Goal: Use online tool/utility: Utilize a website feature to perform a specific function

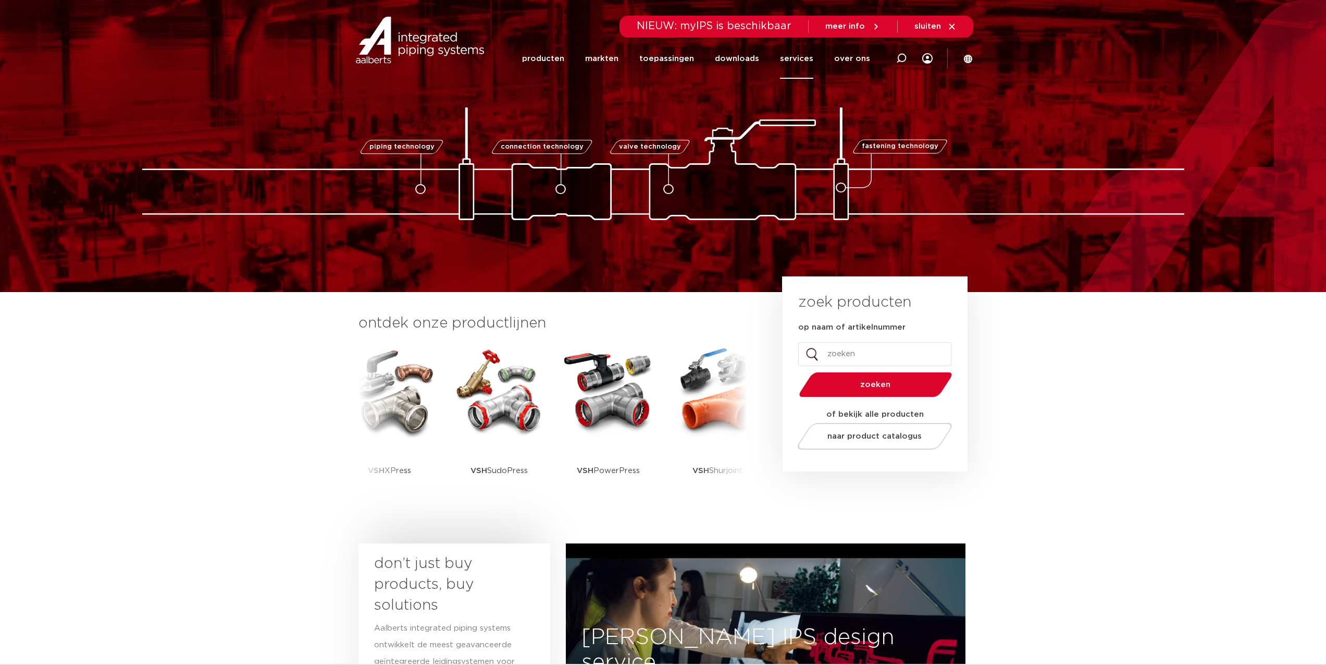
click at [796, 62] on link "services" at bounding box center [796, 59] width 33 height 40
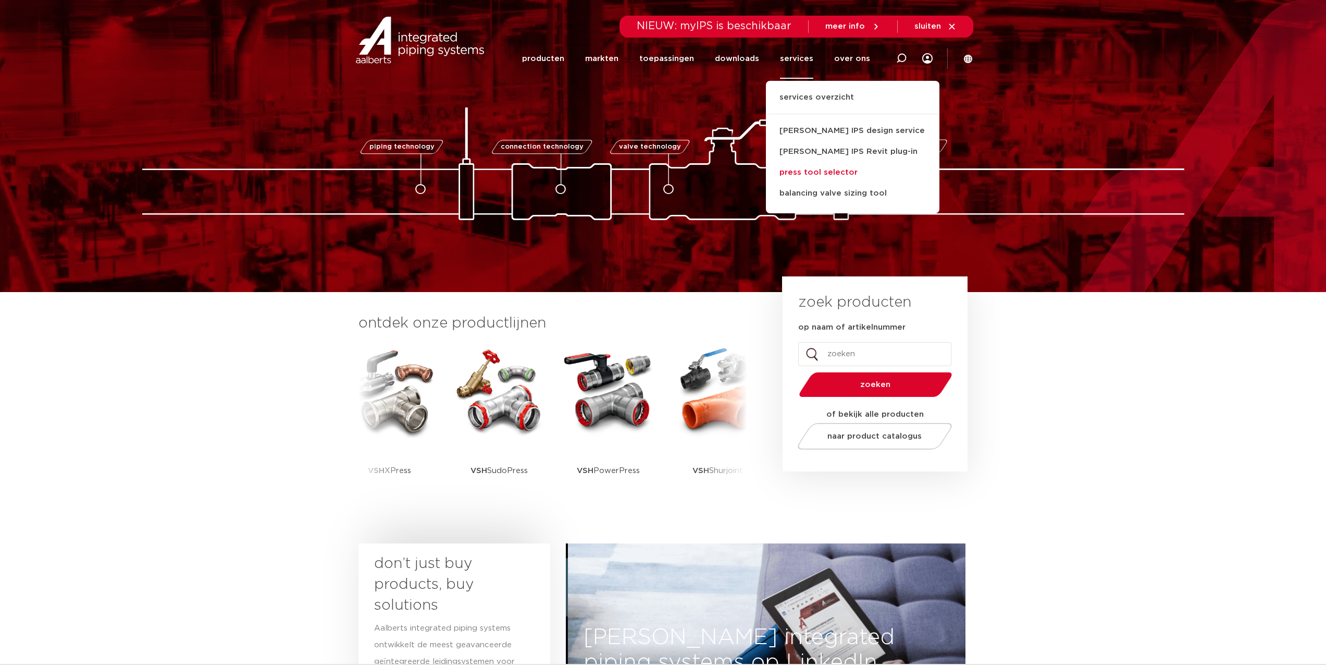
click at [832, 173] on link "press tool selector" at bounding box center [853, 172] width 174 height 21
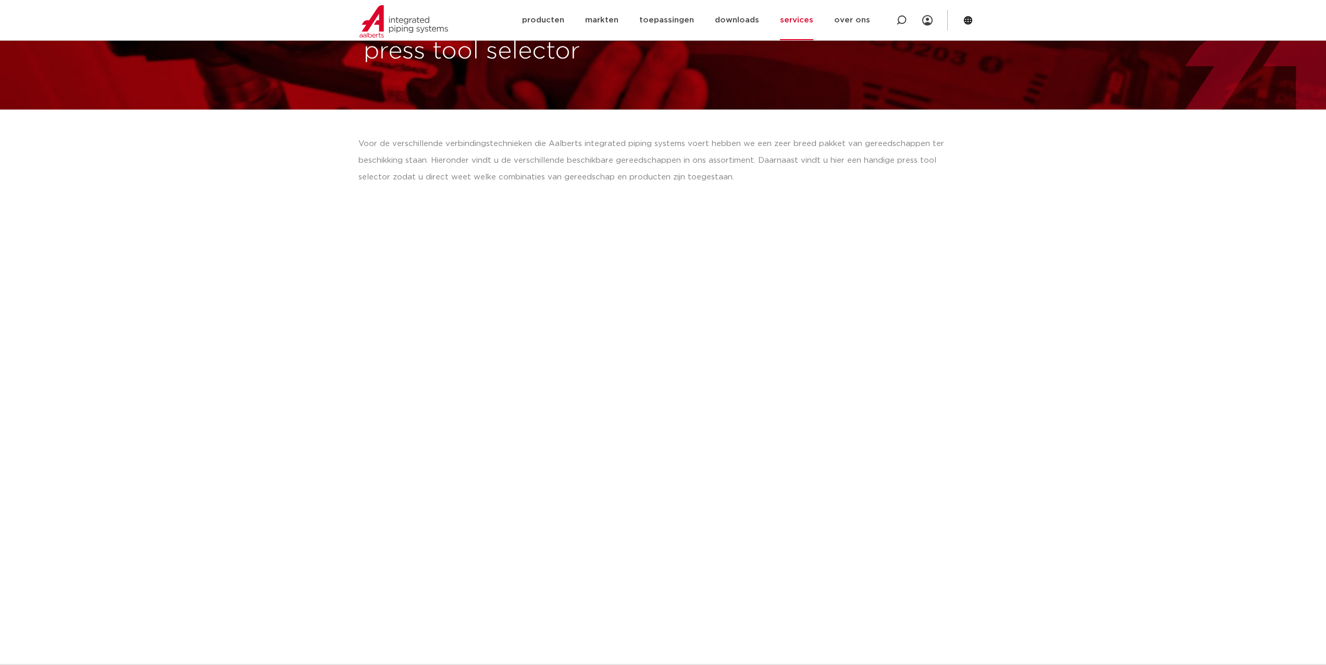
scroll to position [94, 0]
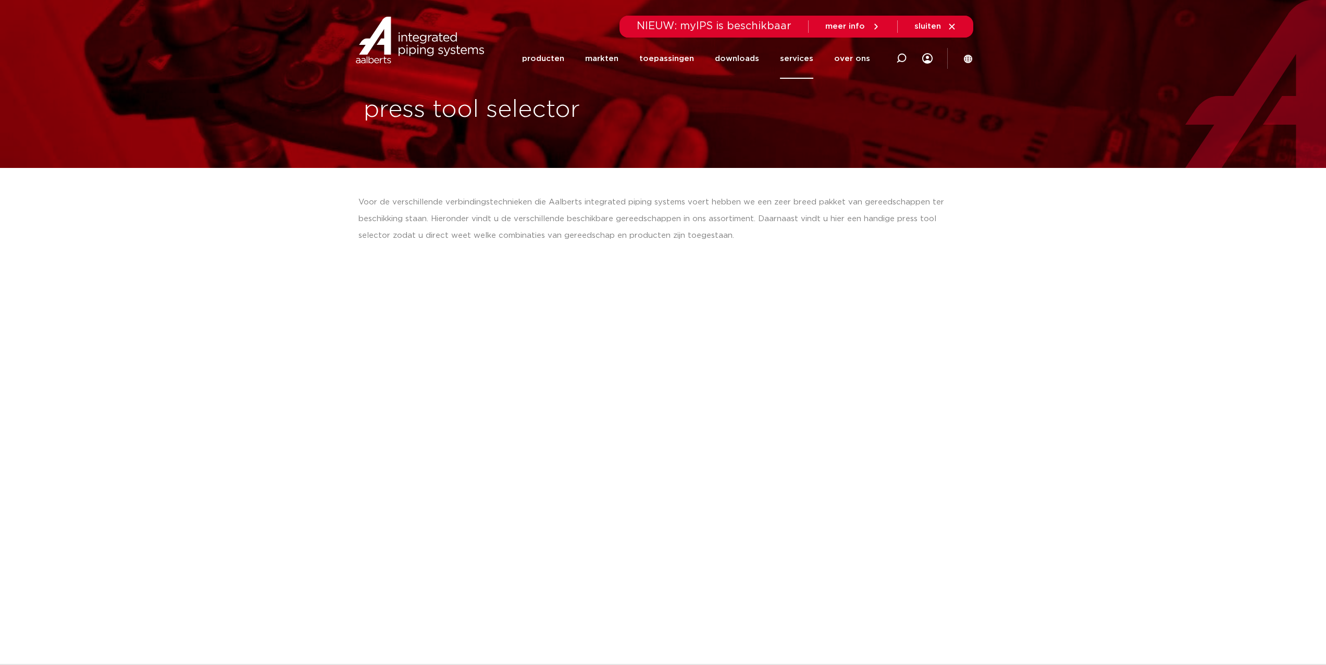
click at [800, 60] on link "services" at bounding box center [796, 59] width 33 height 40
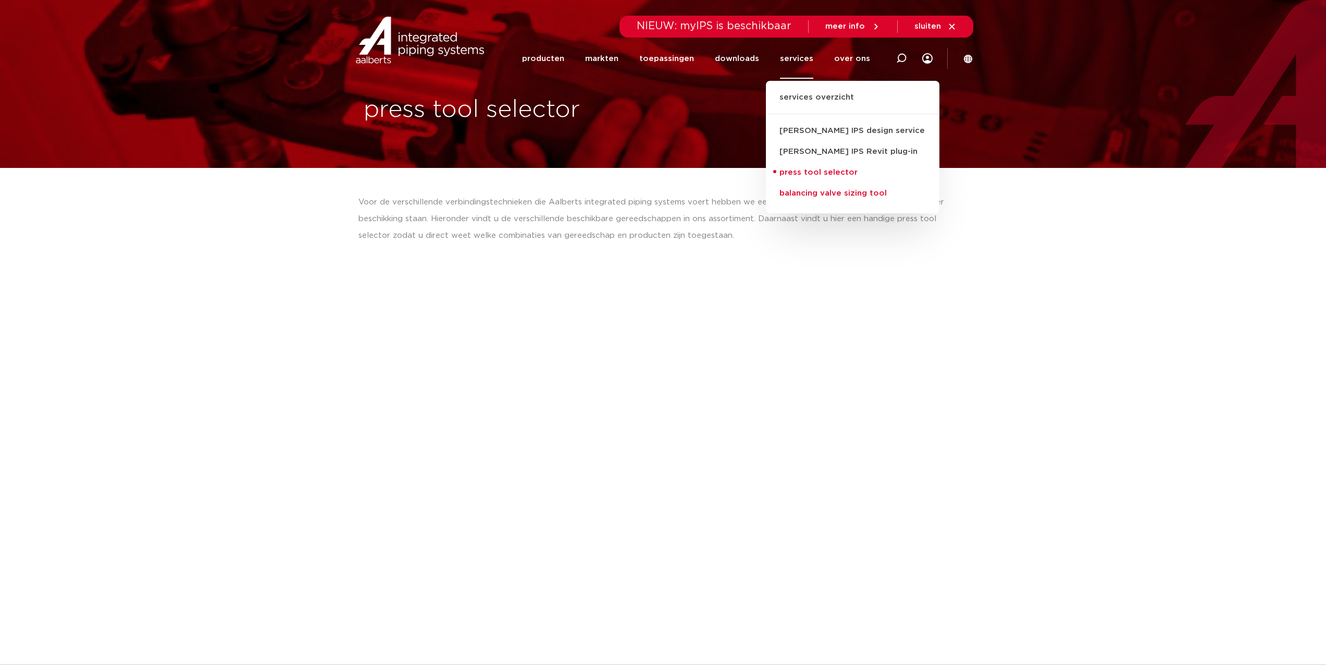
click at [847, 192] on link "balancing valve sizing tool" at bounding box center [853, 193] width 174 height 21
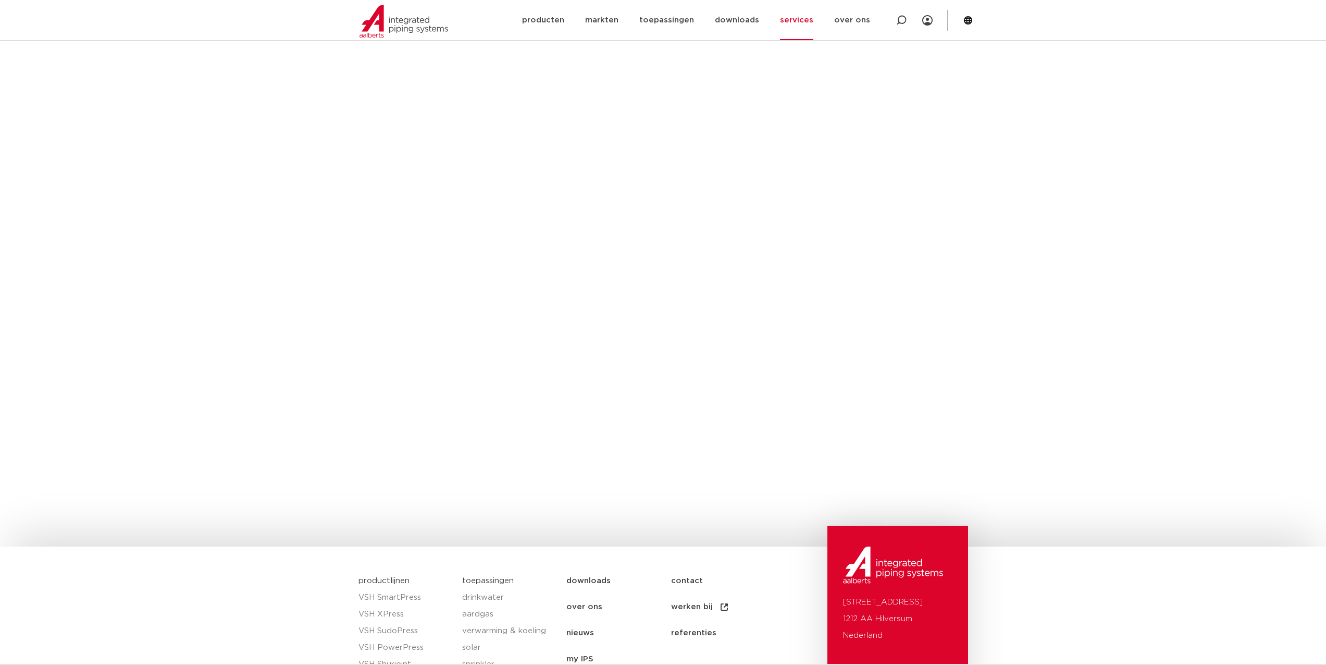
scroll to position [751, 0]
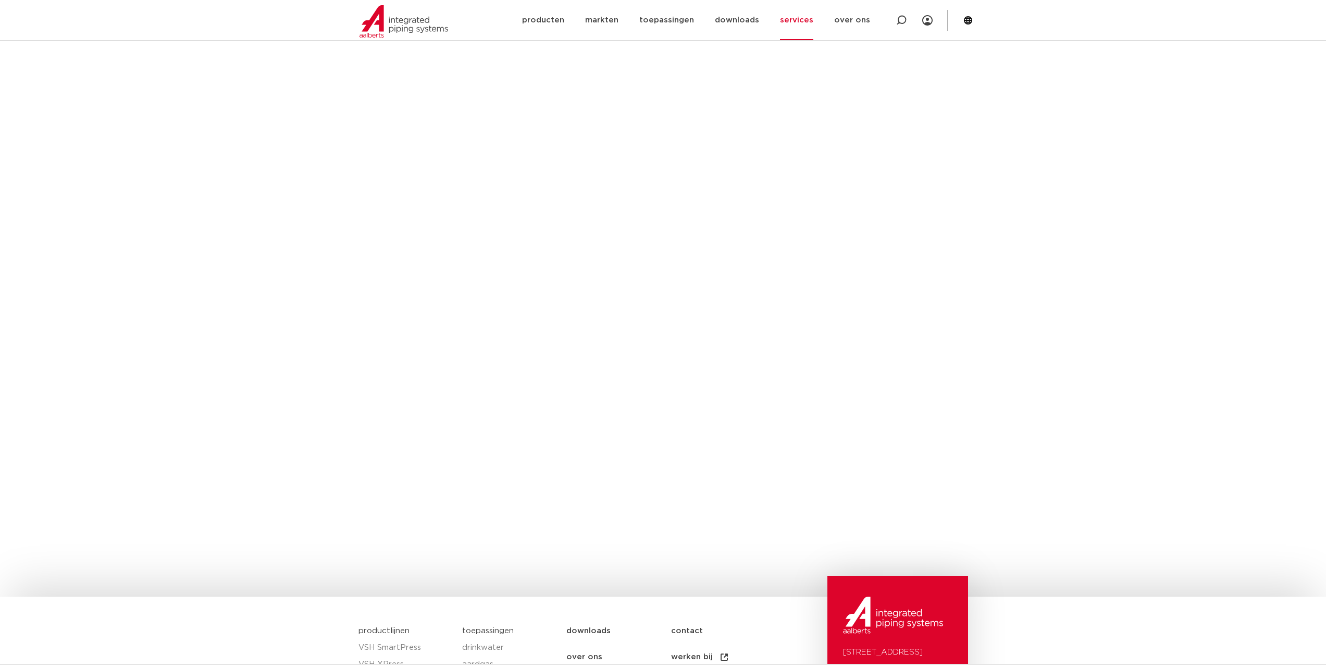
click at [1140, 398] on section "wat kan deze tool? Voor de Apollo ProFlow inregelafsluiters die Aalberts integr…" at bounding box center [663, 17] width 1326 height 1158
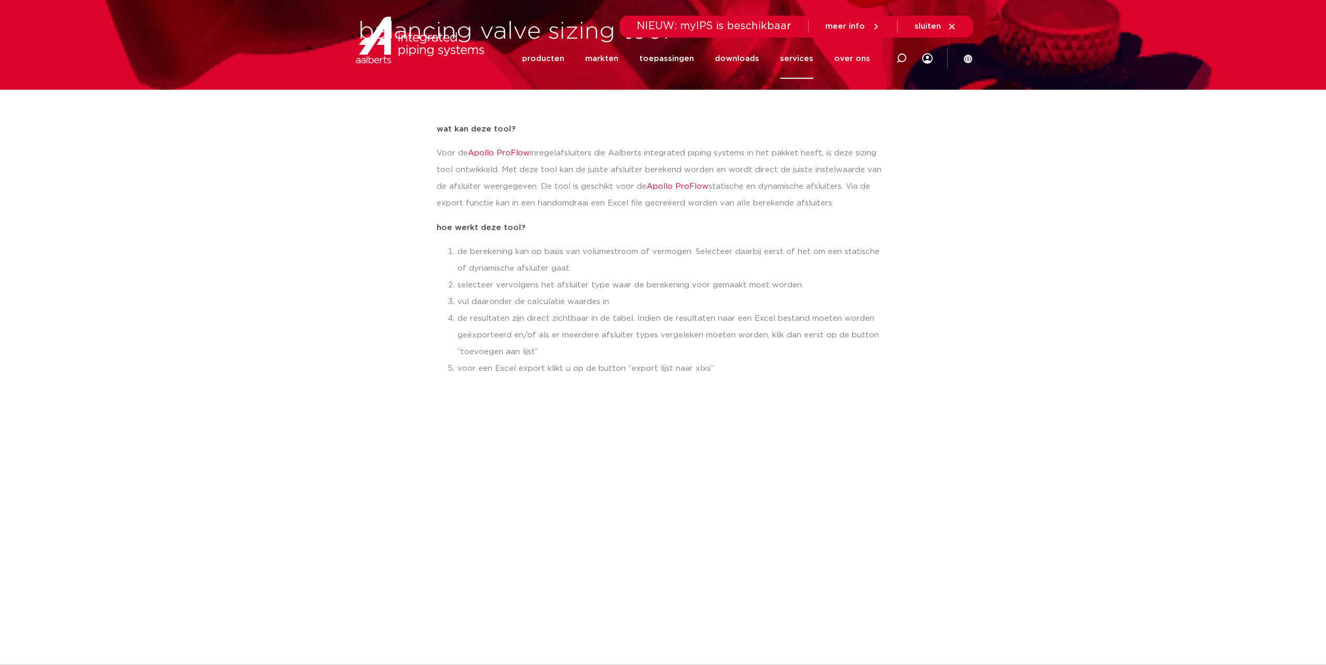
scroll to position [0, 0]
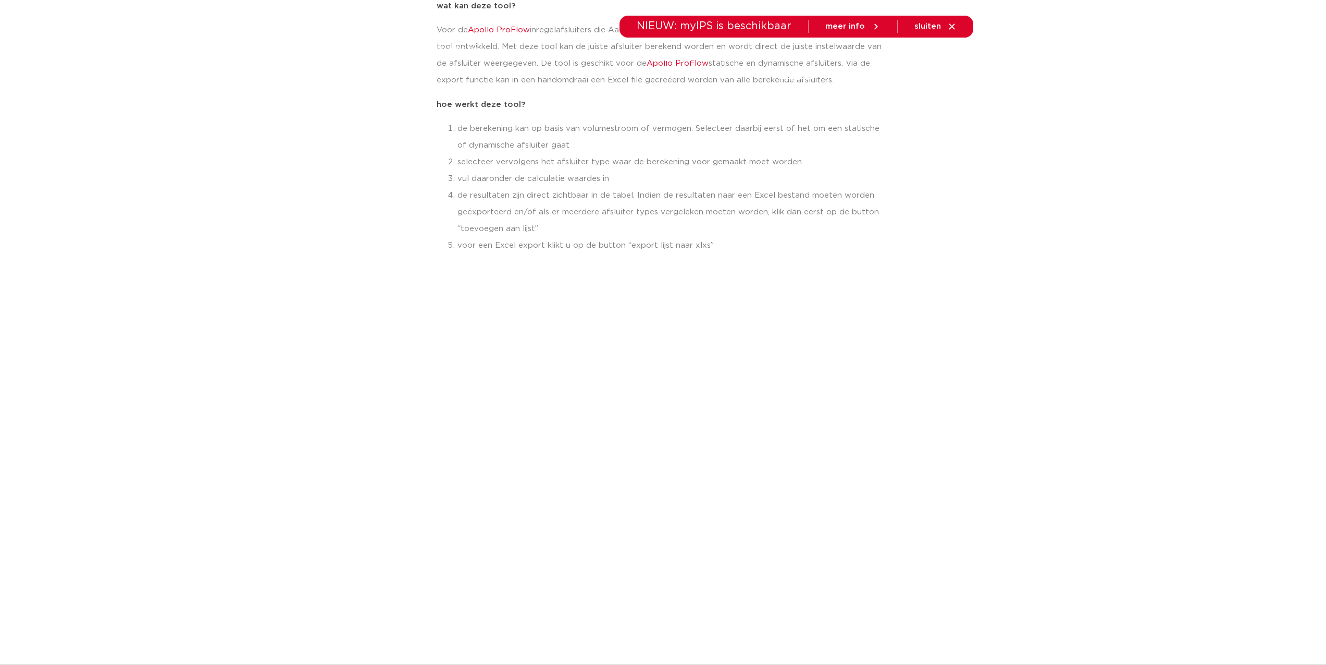
scroll to position [469, 0]
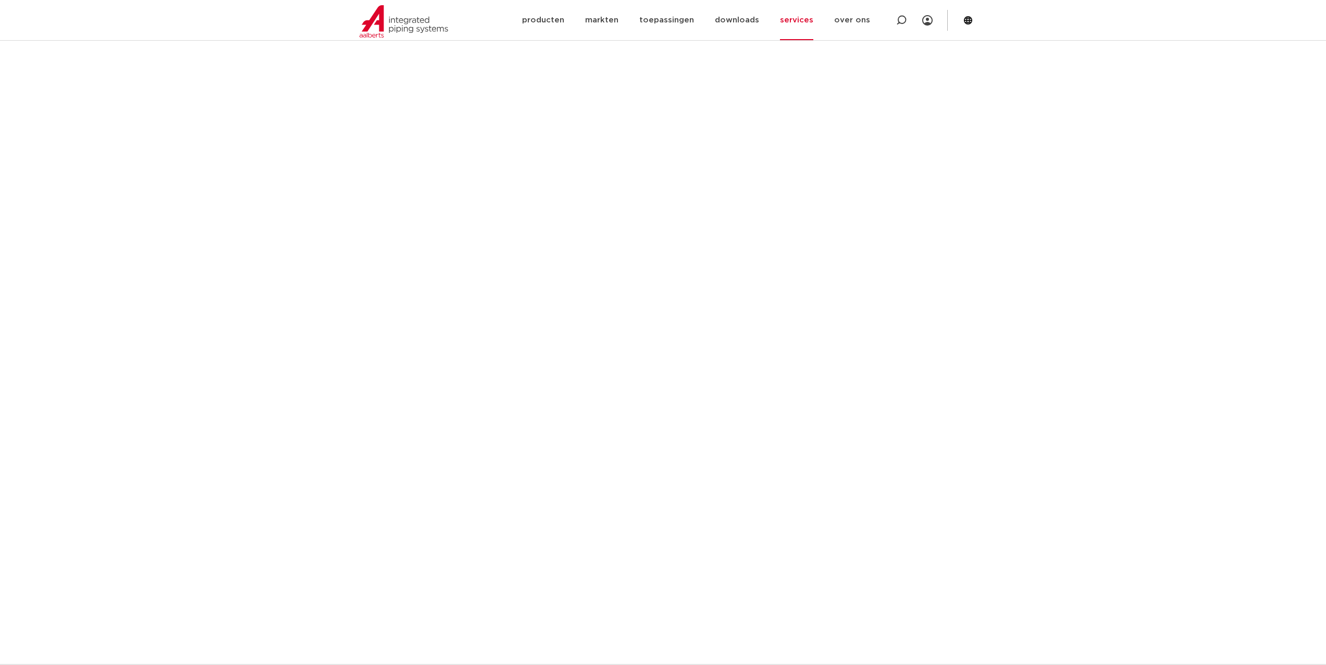
click at [1105, 281] on section "wat kan deze tool? Voor de Apollo ProFlow inregelafsluiters die Aalberts integr…" at bounding box center [663, 299] width 1326 height 1158
click at [1114, 340] on section "wat kan deze tool? Voor de Apollo ProFlow inregelafsluiters die Aalberts integr…" at bounding box center [663, 299] width 1326 height 1158
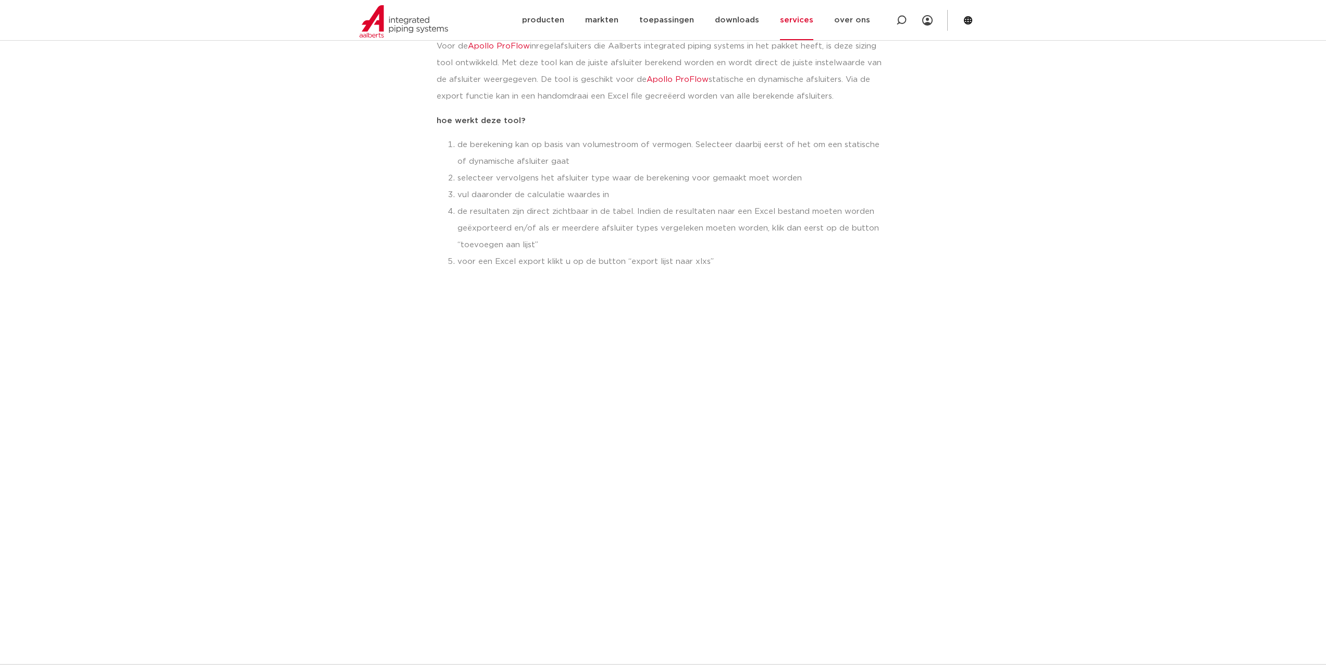
scroll to position [0, 0]
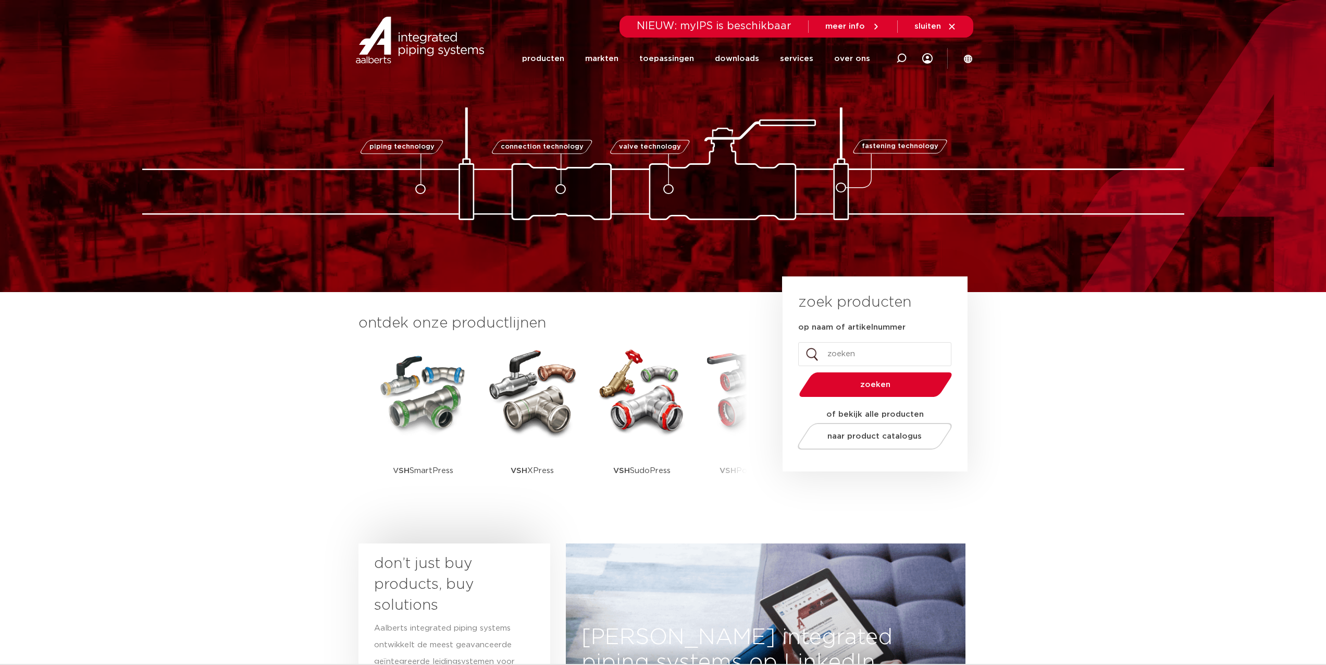
click at [271, 375] on section "ontdek onze productlijnen VSH SmartPress VSH XPress VSH SudoPress VSH PowerPres…" at bounding box center [663, 415] width 1326 height 246
click at [415, 184] on div "piping technology" at bounding box center [422, 191] width 15 height 15
click at [402, 185] on img at bounding box center [663, 163] width 1042 height 113
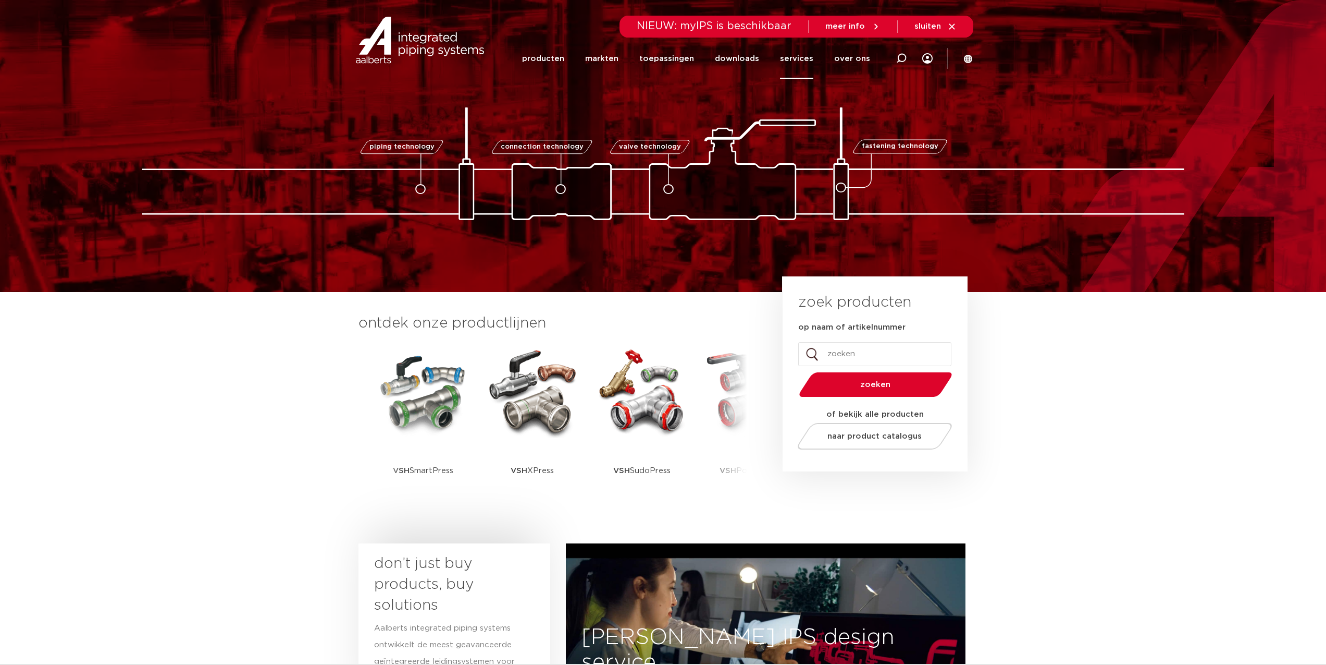
click at [794, 67] on link "services" at bounding box center [796, 59] width 33 height 40
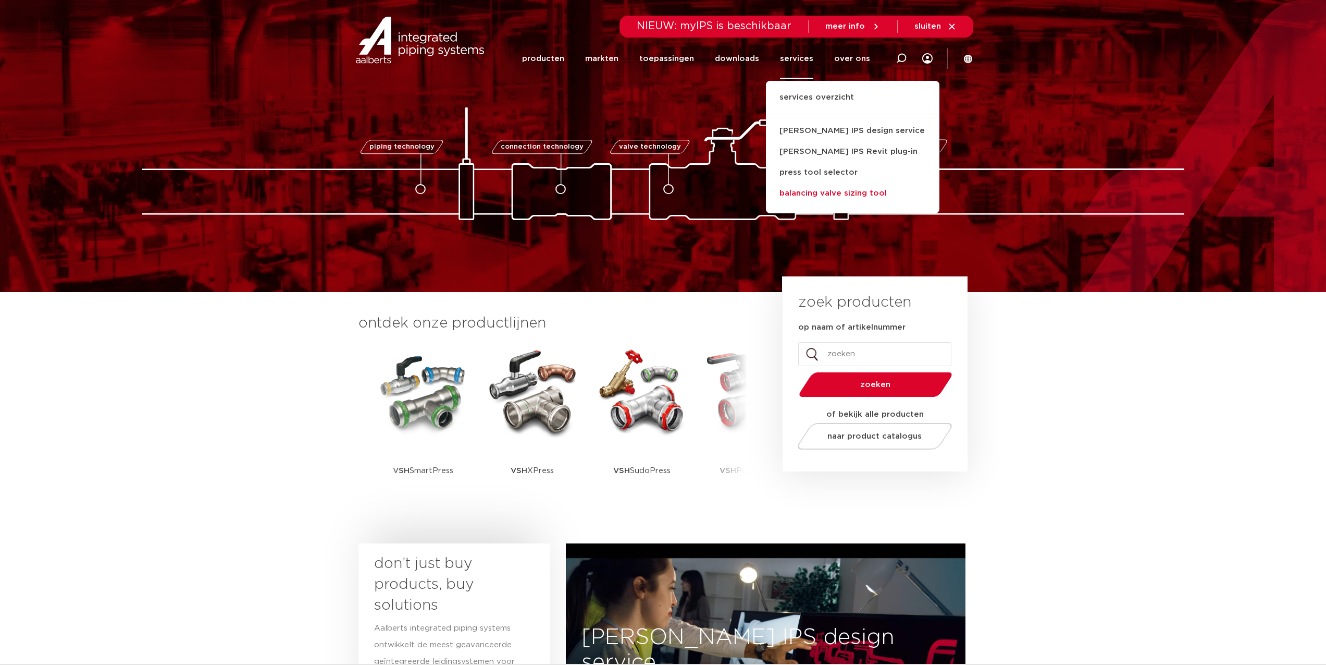
click at [841, 192] on link "balancing valve sizing tool" at bounding box center [853, 193] width 174 height 21
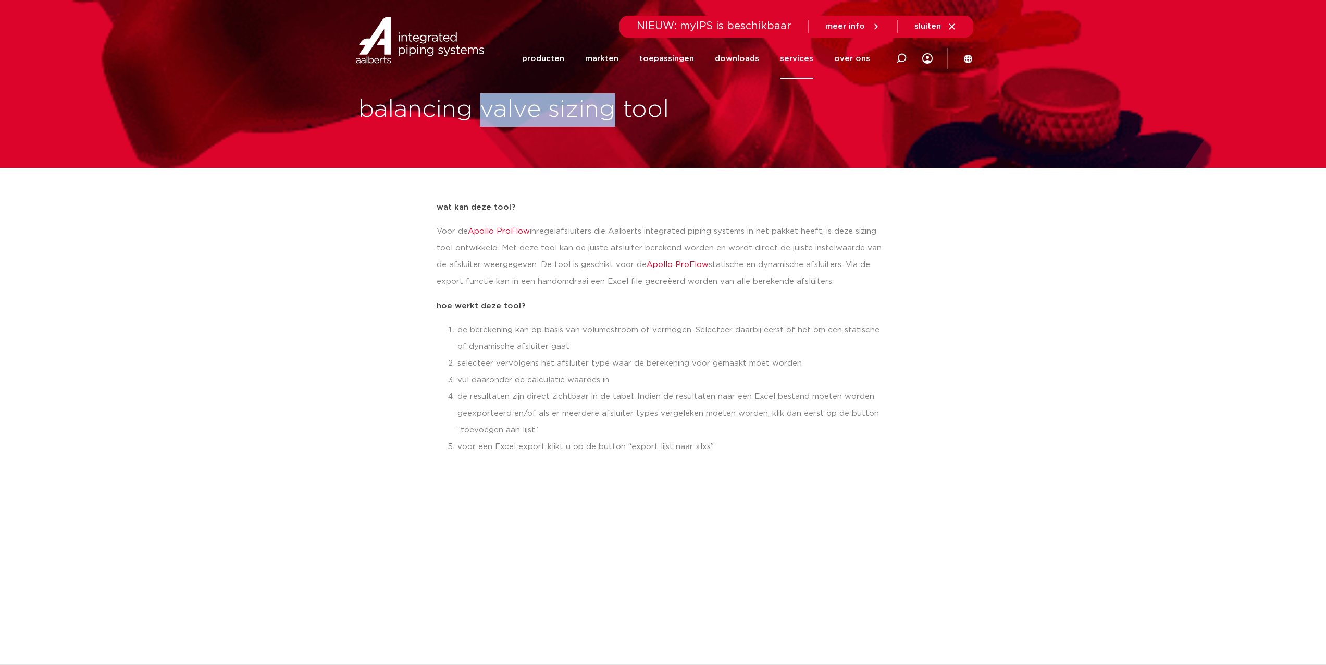
drag, startPoint x: 485, startPoint y: 111, endPoint x: 611, endPoint y: 116, distance: 126.7
click at [611, 116] on h1 "balancing valve sizing tool" at bounding box center [664, 109] width 610 height 33
click at [388, 115] on h1 "balancing valve sizing tool" at bounding box center [664, 109] width 610 height 33
drag, startPoint x: 363, startPoint y: 112, endPoint x: 708, endPoint y: 109, distance: 345.0
click at [708, 109] on div "balancing valve sizing tool" at bounding box center [663, 110] width 620 height 44
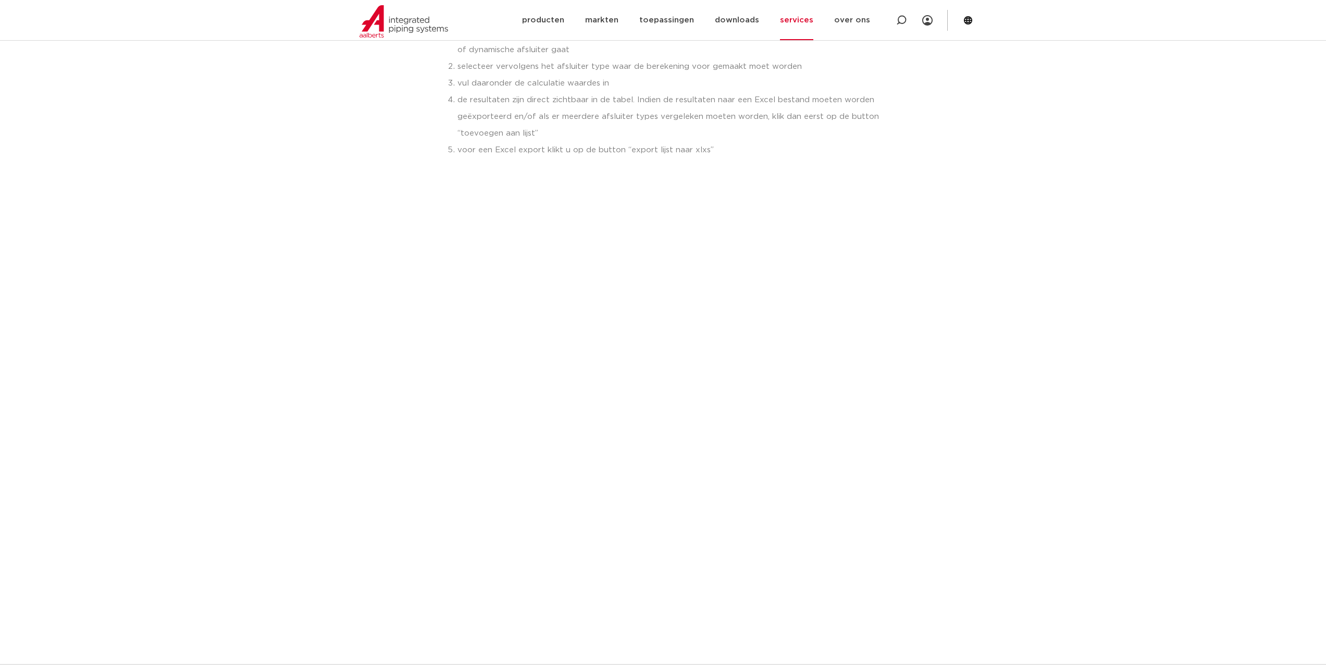
scroll to position [375, 0]
click at [285, 309] on section "wat kan deze tool? Voor de Apollo ProFlow inregelafsluiters die Aalberts integr…" at bounding box center [663, 392] width 1326 height 1158
click at [233, 367] on section "wat kan deze tool? Voor de Apollo ProFlow inregelafsluiters die Aalberts integr…" at bounding box center [663, 392] width 1326 height 1158
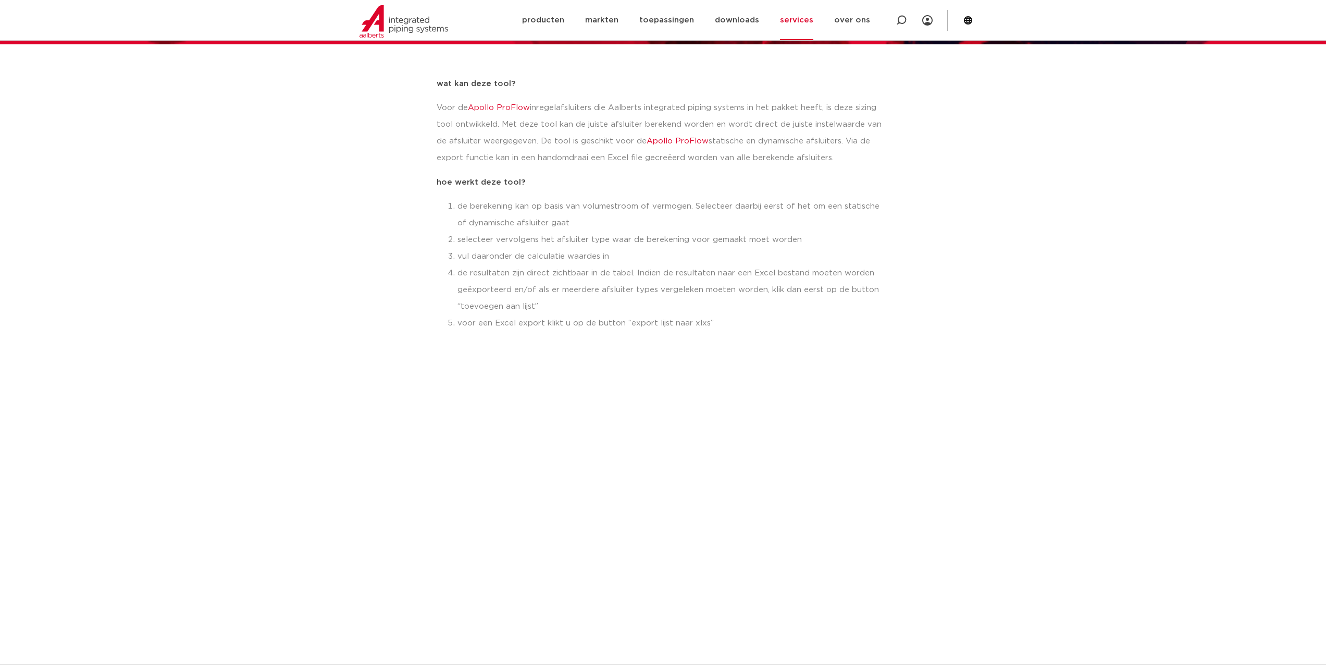
scroll to position [94, 0]
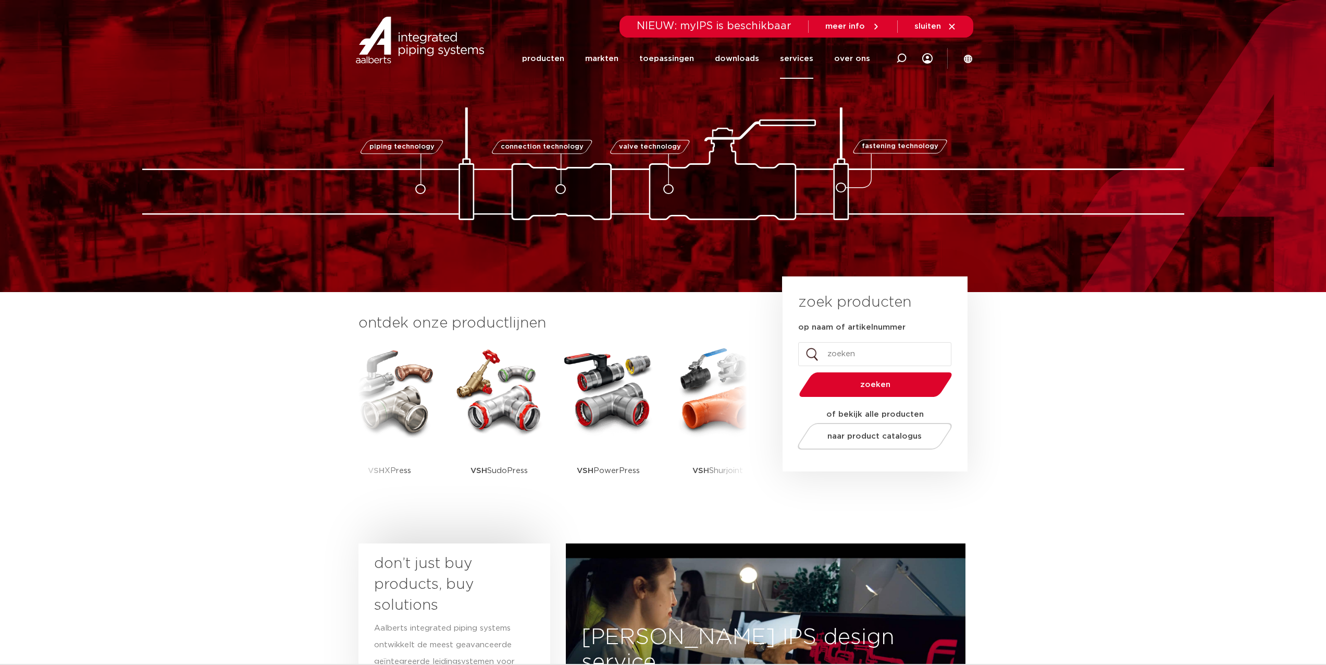
click at [806, 58] on link "services" at bounding box center [796, 59] width 33 height 40
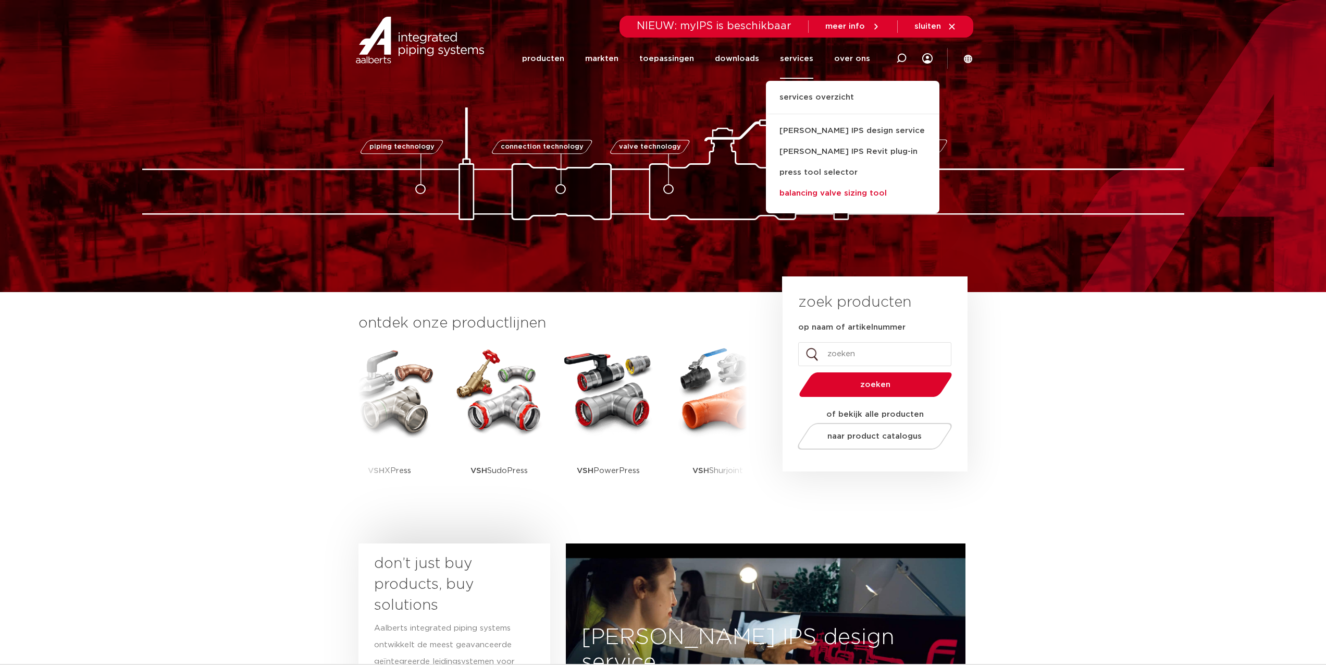
click at [800, 193] on link "balancing valve sizing tool" at bounding box center [853, 193] width 174 height 21
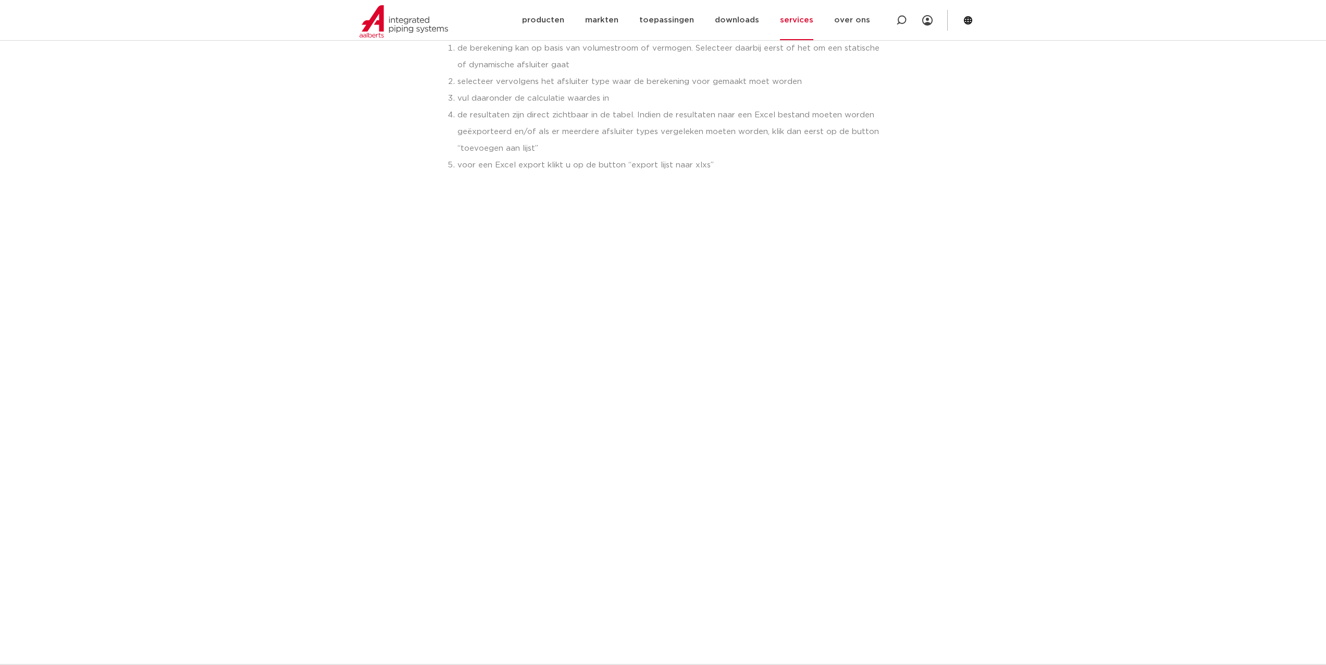
click at [253, 351] on section "wat kan deze tool? Voor de Apollo ProFlow inregelafsluiters die Aalberts integr…" at bounding box center [663, 486] width 1326 height 1158
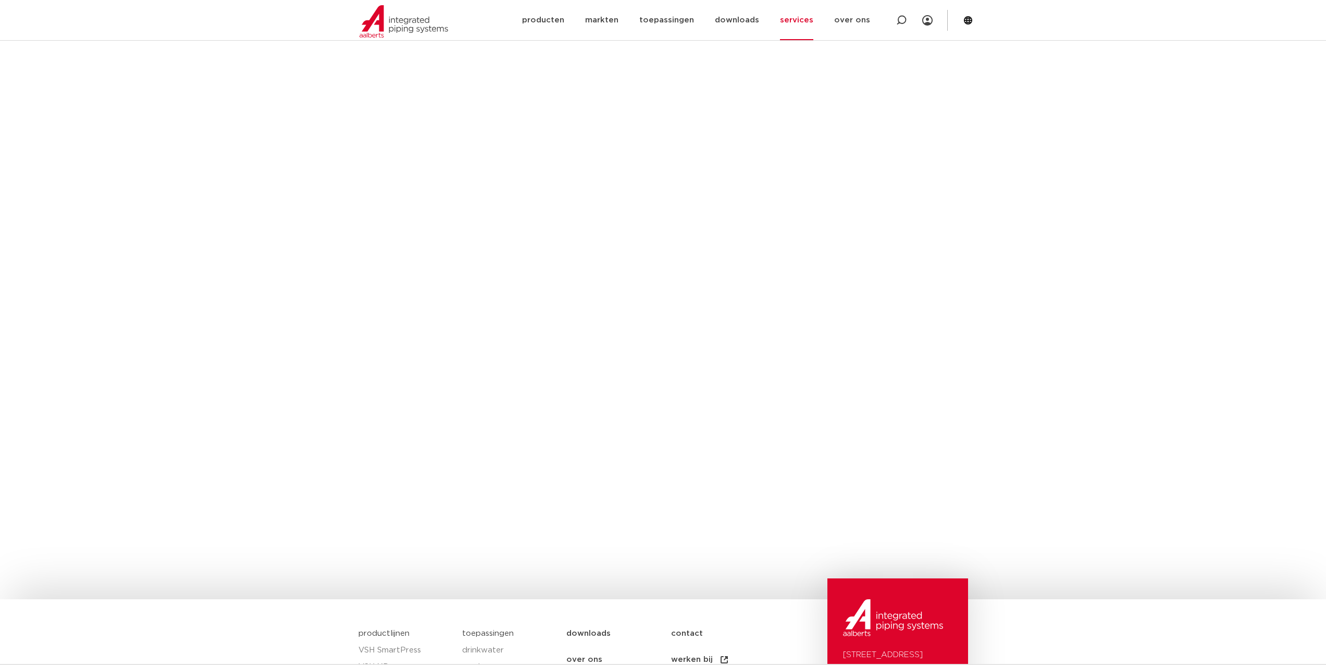
scroll to position [751, 0]
click at [320, 207] on section "wat kan deze tool? Voor de Apollo ProFlow inregelafsluiters die Aalberts integr…" at bounding box center [663, 17] width 1326 height 1158
click at [176, 225] on section "wat kan deze tool? Voor de Apollo ProFlow inregelafsluiters die Aalberts integr…" at bounding box center [663, 17] width 1326 height 1158
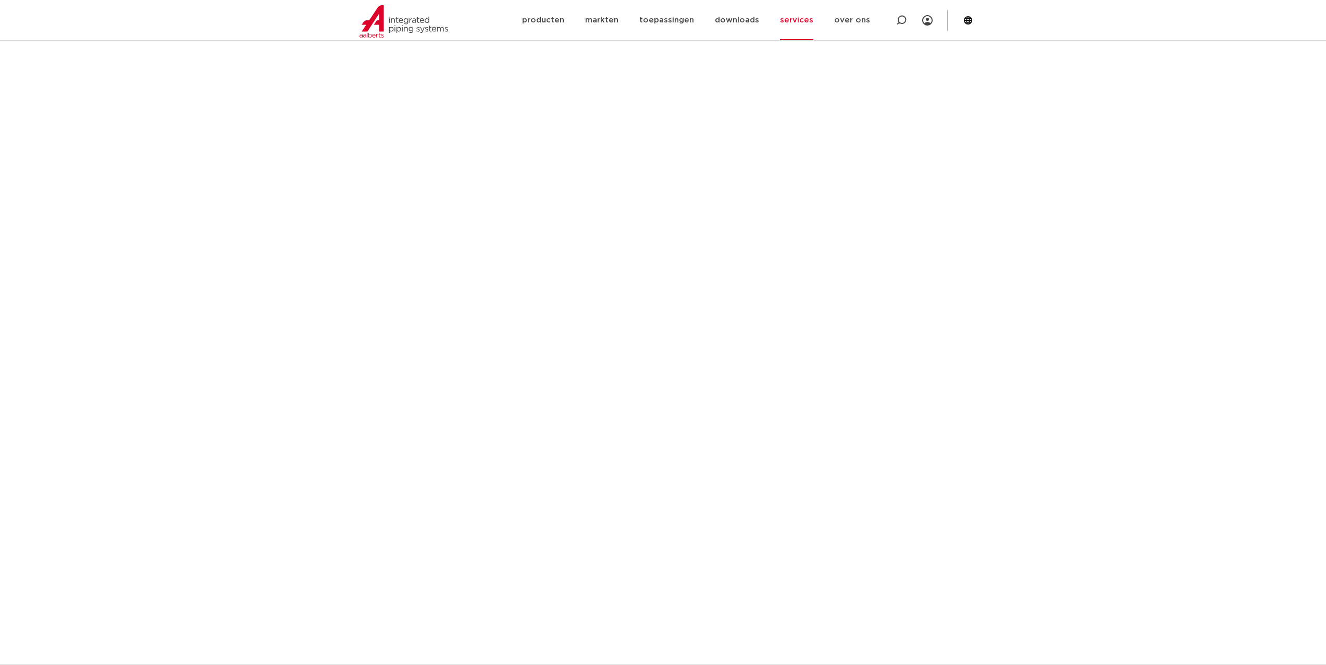
scroll to position [657, 0]
click at [247, 213] on section "wat kan deze tool? Voor de Apollo ProFlow inregelafsluiters die Aalberts integr…" at bounding box center [663, 111] width 1326 height 1158
click at [329, 245] on section "wat kan deze tool? Voor de Apollo ProFlow inregelafsluiters die Aalberts integr…" at bounding box center [663, 111] width 1326 height 1158
click at [337, 252] on section "wat kan deze tool? Voor de Apollo ProFlow inregelafsluiters die Aalberts integr…" at bounding box center [663, 111] width 1326 height 1158
click at [212, 229] on section "wat kan deze tool? Voor de Apollo ProFlow inregelafsluiters die Aalberts integr…" at bounding box center [663, 111] width 1326 height 1158
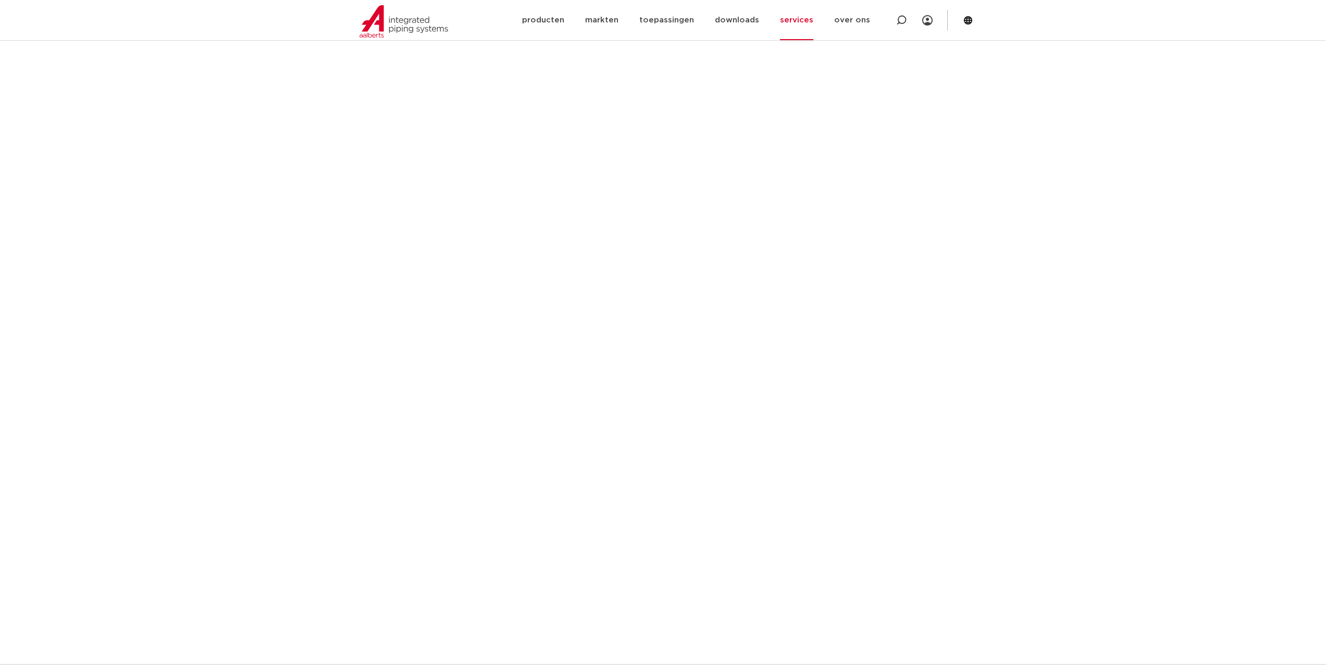
scroll to position [692, 0]
